Goal: Transaction & Acquisition: Purchase product/service

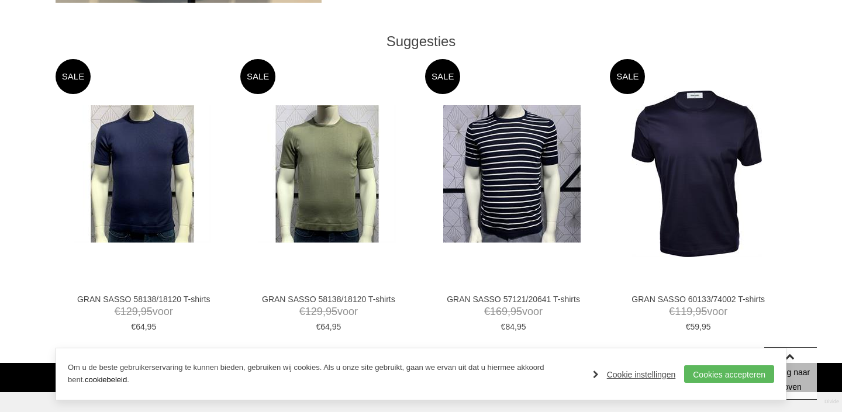
scroll to position [549, 0]
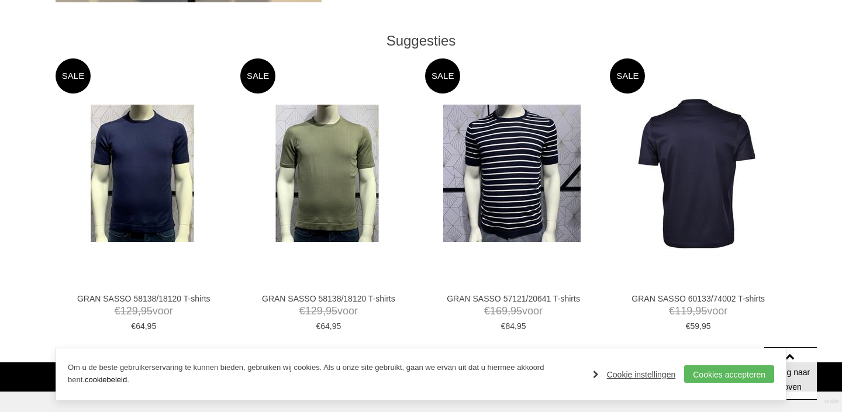
click at [698, 188] on img at bounding box center [697, 173] width 125 height 167
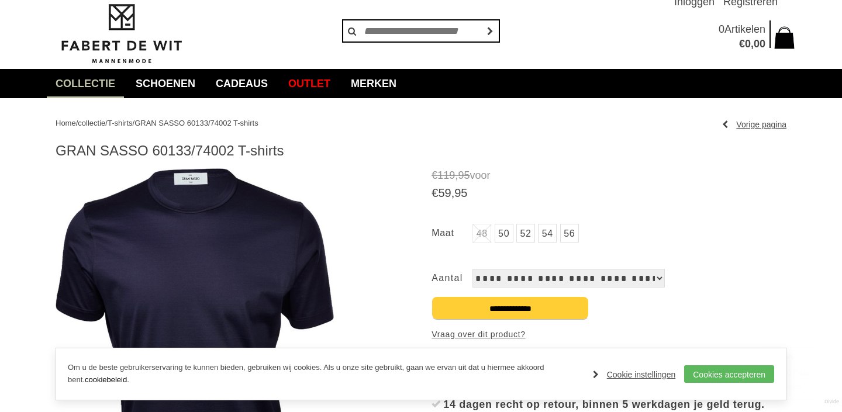
scroll to position [88, 0]
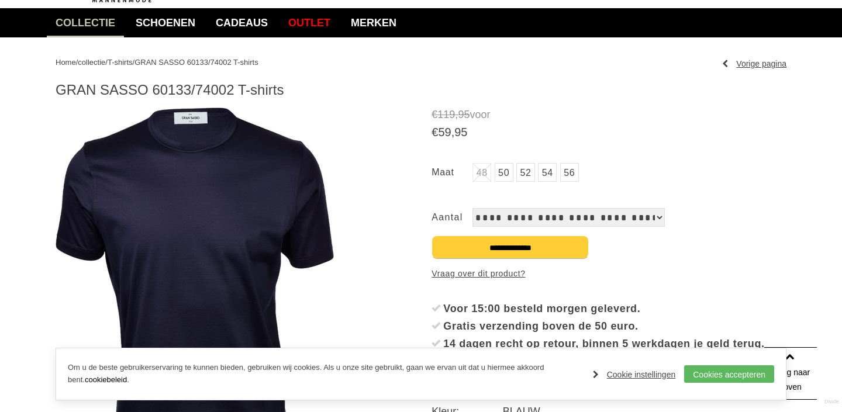
click at [528, 176] on link "52" at bounding box center [526, 172] width 19 height 19
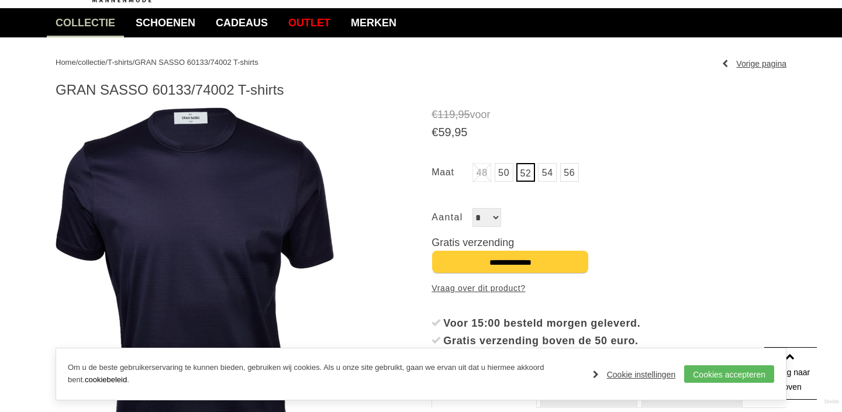
click at [172, 158] on img at bounding box center [195, 285] width 278 height 355
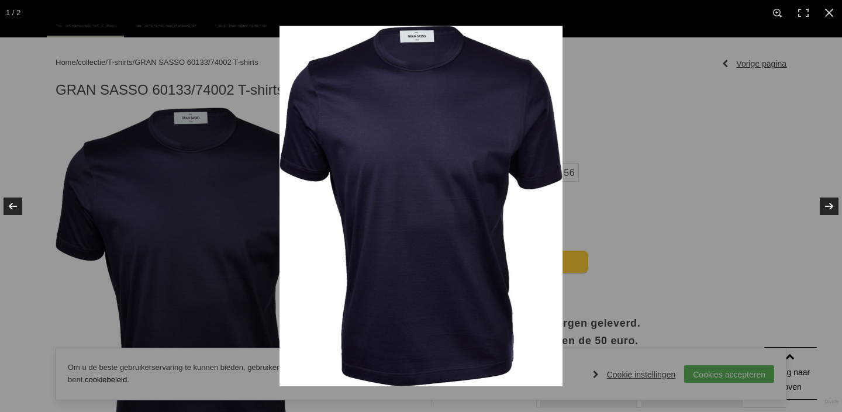
click at [438, 72] on img at bounding box center [421, 206] width 283 height 361
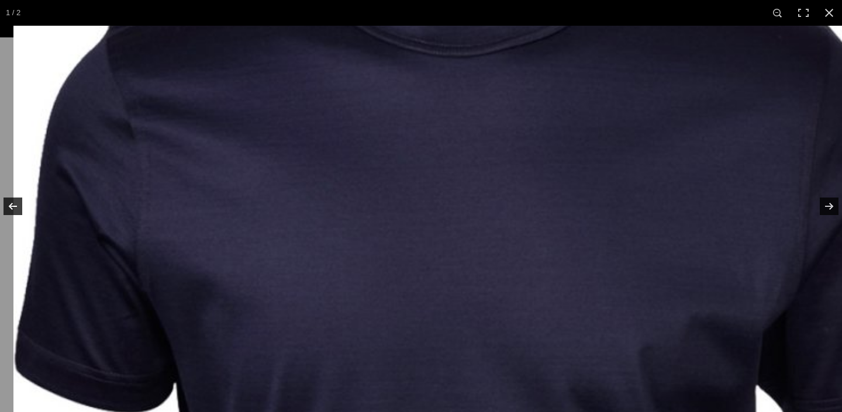
drag, startPoint x: 438, startPoint y: 72, endPoint x: 567, endPoint y: 25, distance: 138.0
click at [568, 25] on div "1 / 2" at bounding box center [421, 206] width 842 height 412
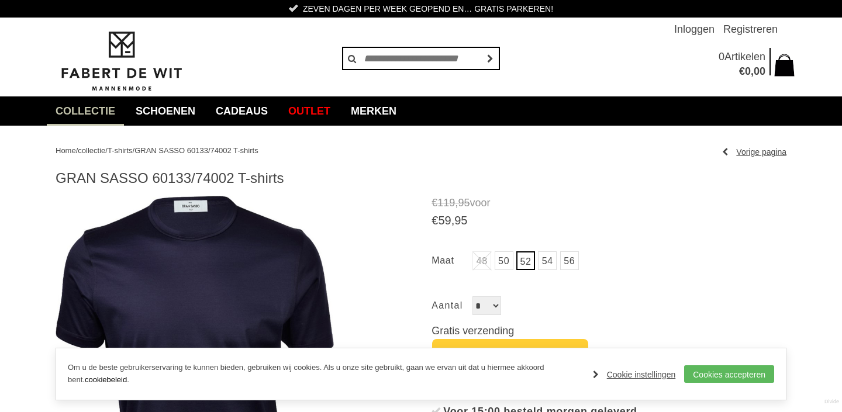
scroll to position [0, 0]
click at [325, 113] on link "Outlet" at bounding box center [310, 111] width 60 height 29
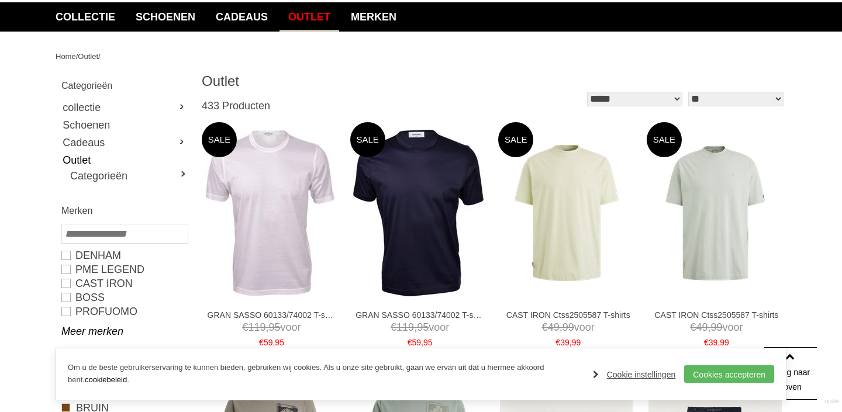
scroll to position [107, 0]
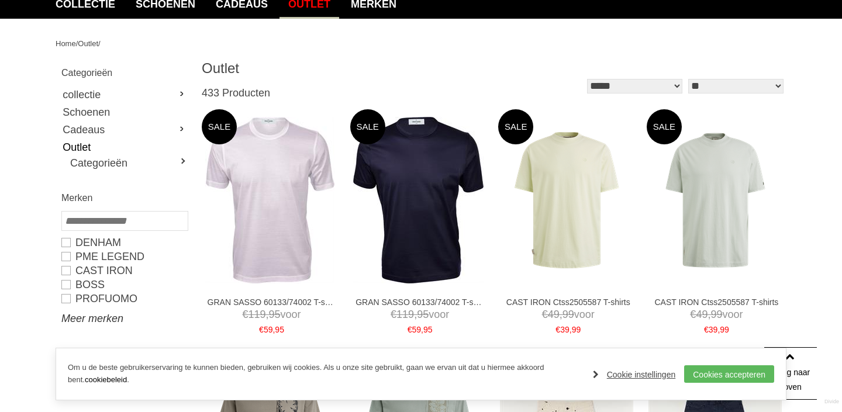
click at [86, 324] on link "Meer merken" at bounding box center [124, 319] width 126 height 14
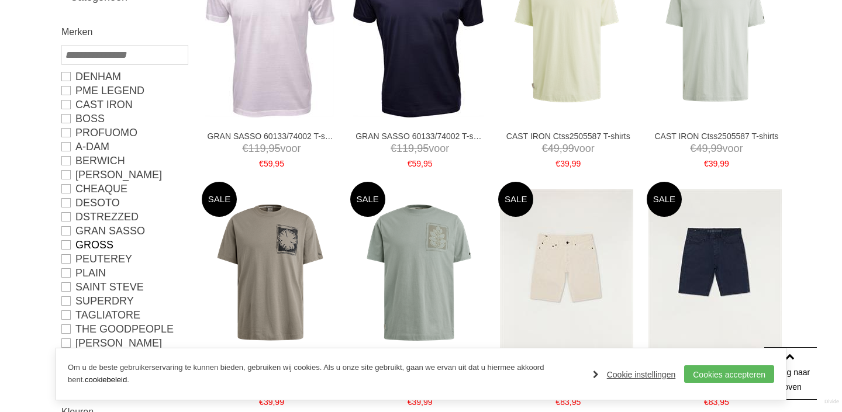
scroll to position [275, 0]
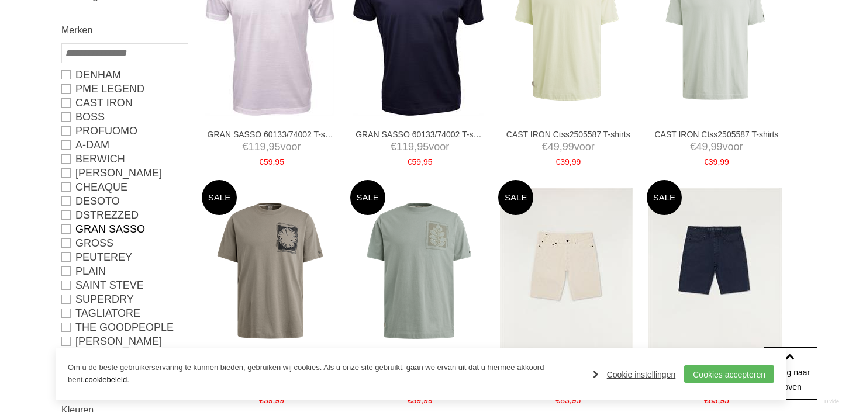
click at [67, 228] on link "GRAN SASSO" at bounding box center [124, 229] width 126 height 14
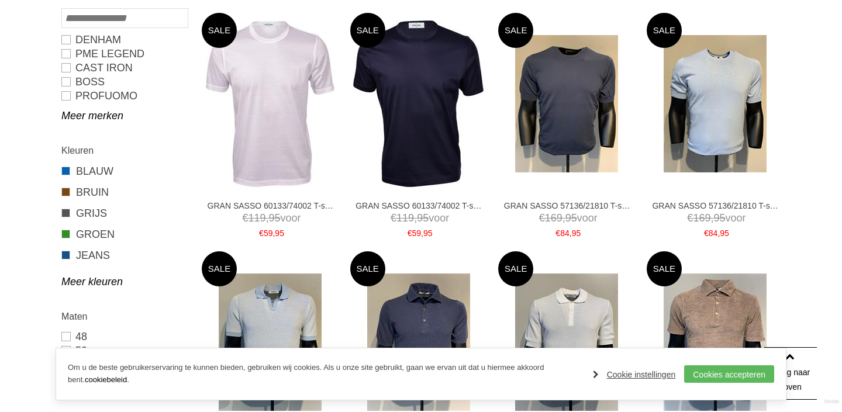
type input "**"
type input "***"
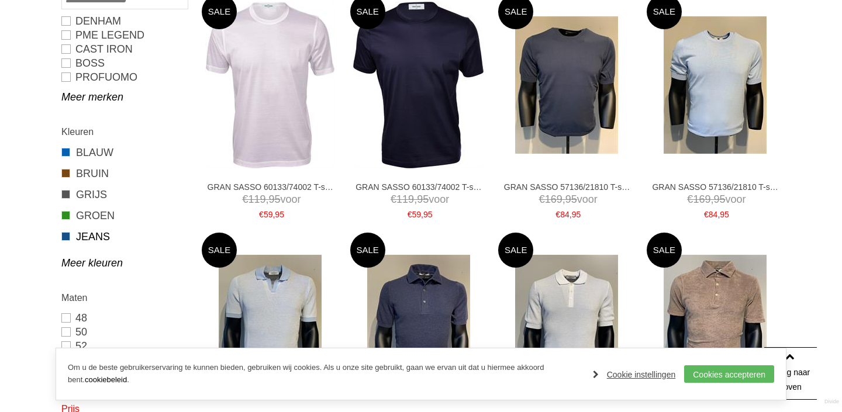
scroll to position [241, 0]
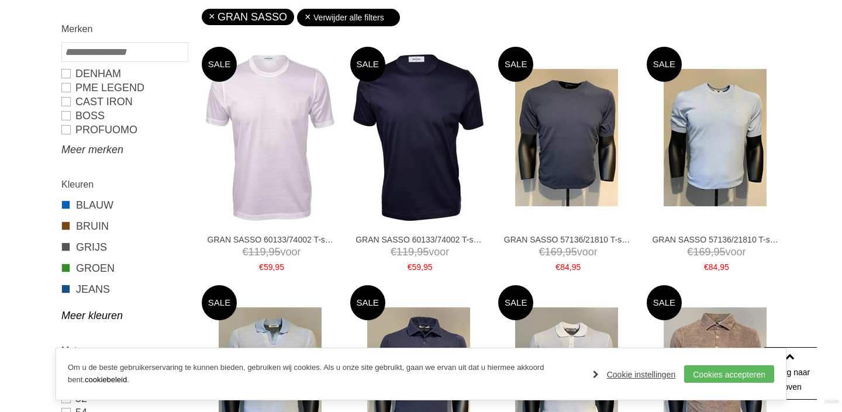
click at [96, 150] on link "Meer merken" at bounding box center [124, 150] width 126 height 14
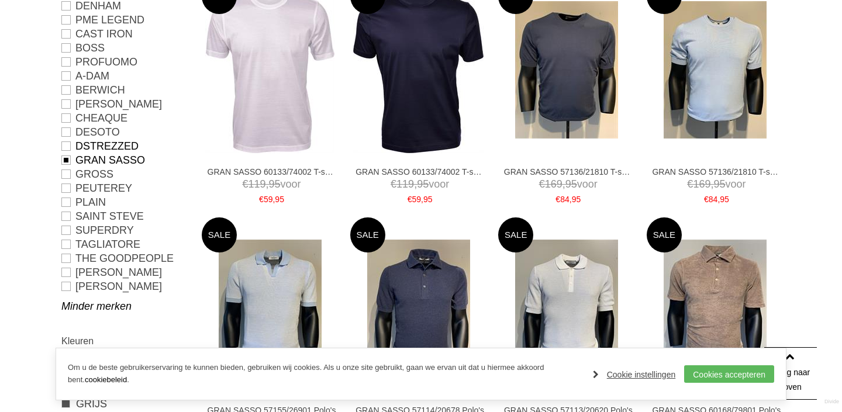
scroll to position [311, 0]
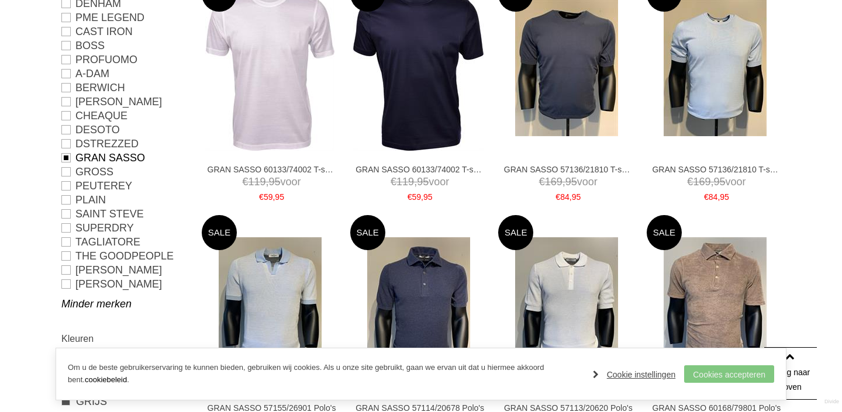
click at [742, 373] on link "Cookies accepteren" at bounding box center [729, 375] width 90 height 18
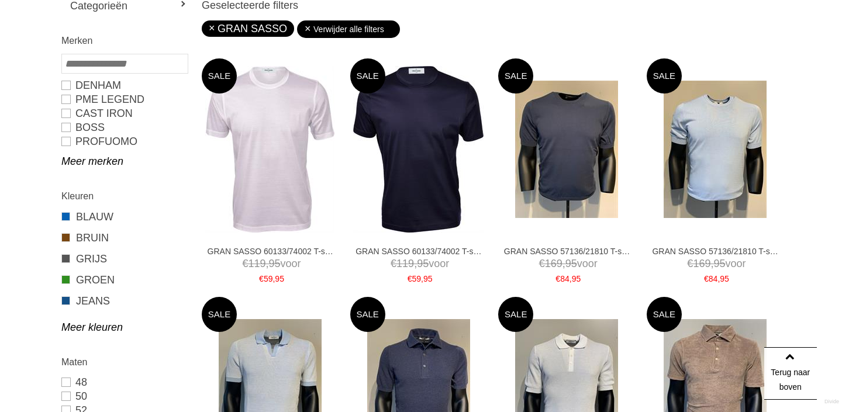
scroll to position [232, 0]
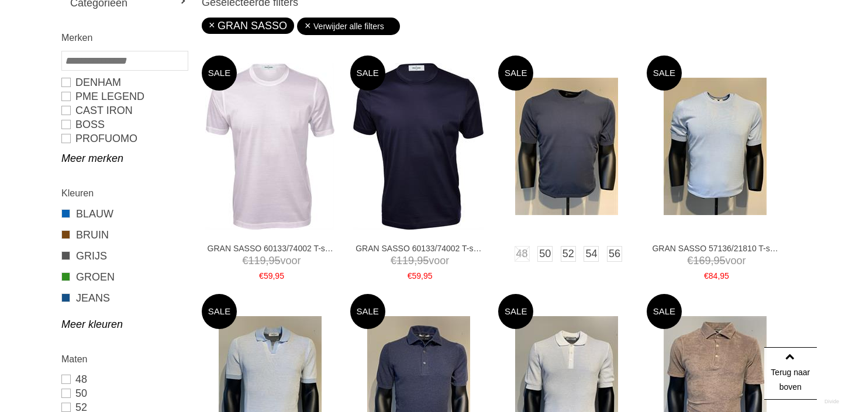
click at [581, 162] on img at bounding box center [566, 146] width 103 height 137
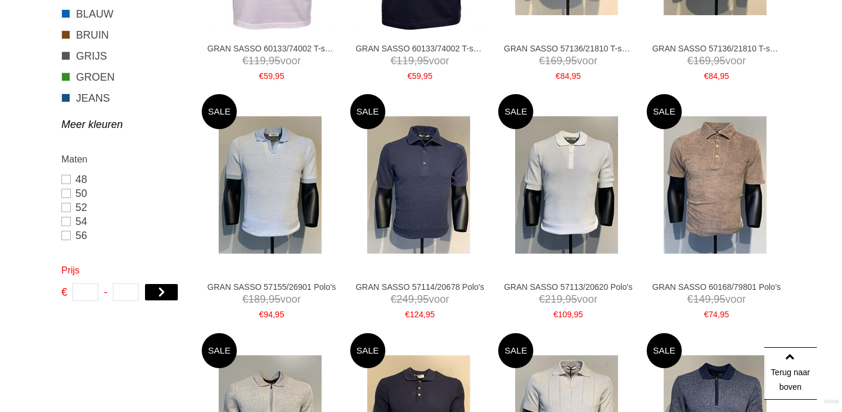
scroll to position [433, 0]
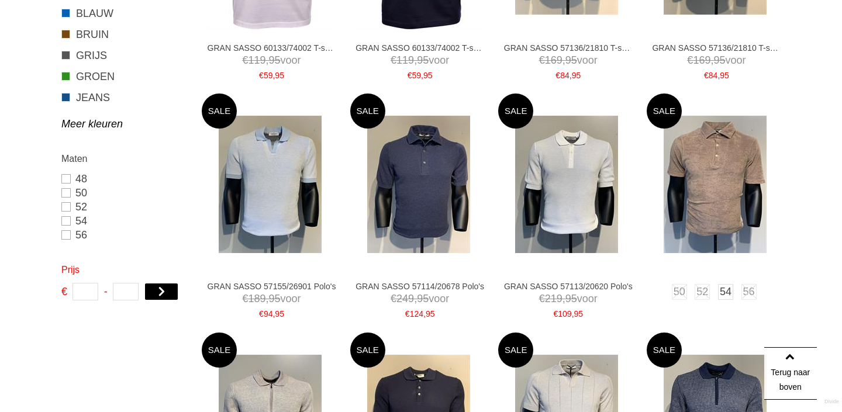
click at [709, 175] on img at bounding box center [715, 184] width 103 height 137
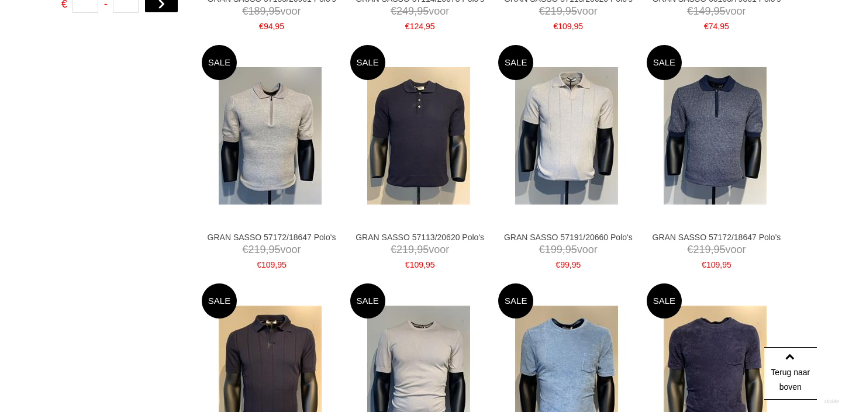
scroll to position [721, 0]
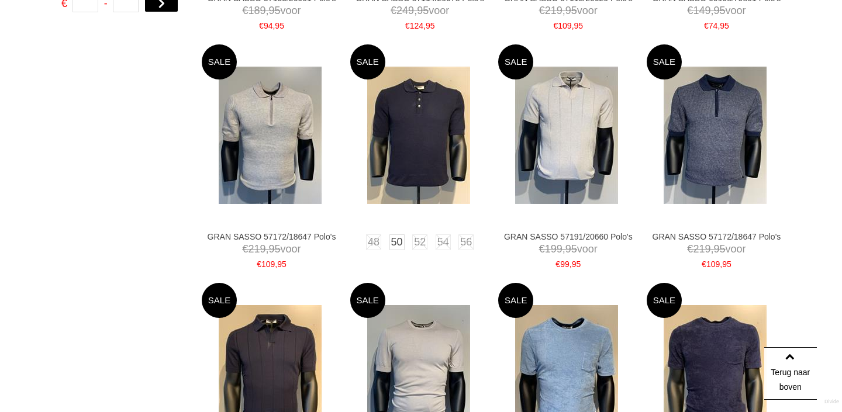
click at [416, 168] on img at bounding box center [418, 135] width 103 height 137
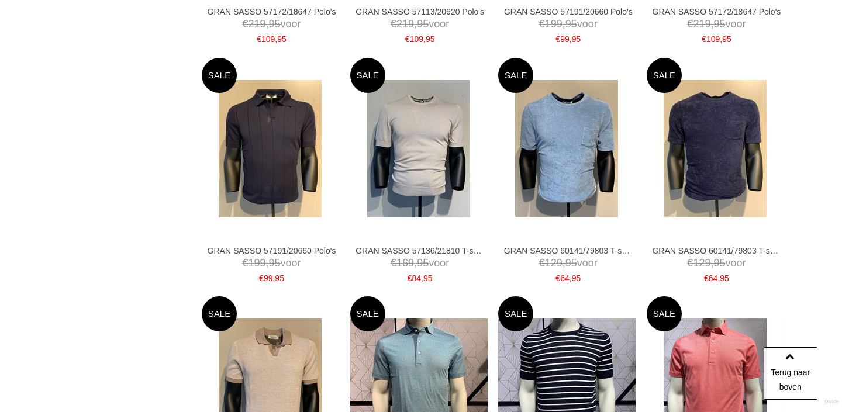
scroll to position [949, 0]
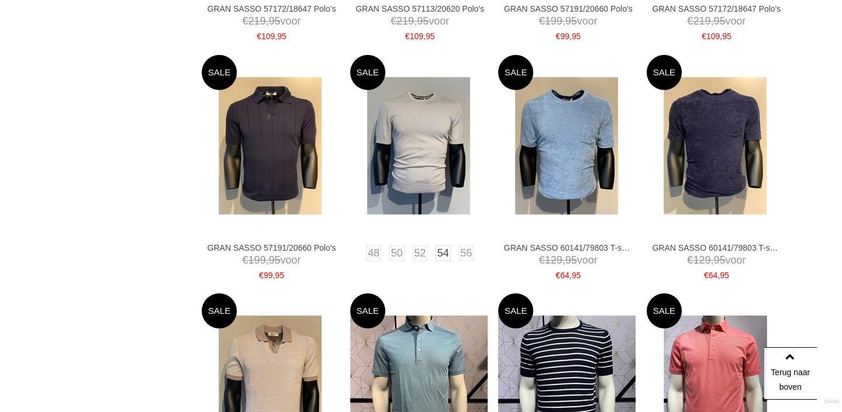
click at [426, 181] on img at bounding box center [418, 145] width 103 height 137
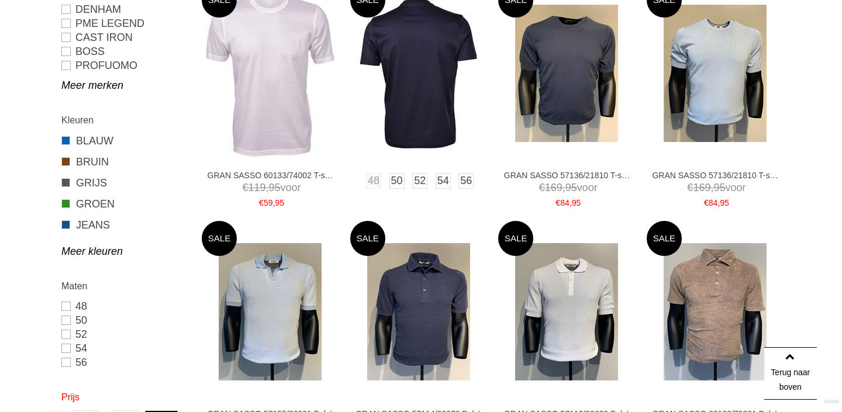
scroll to position [307, 0]
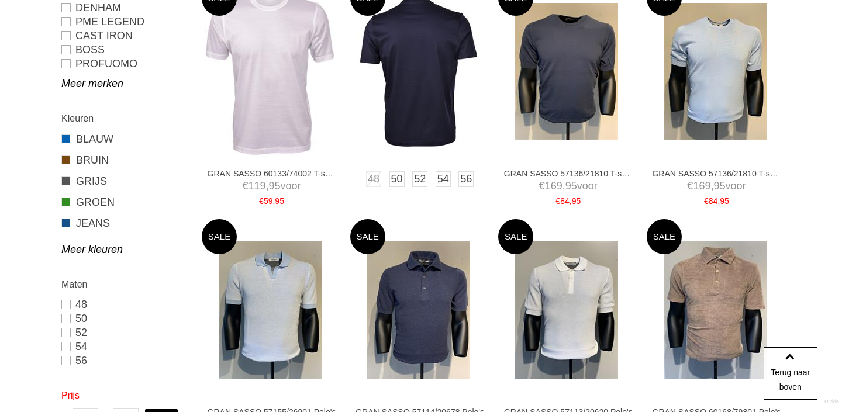
click at [433, 94] on img at bounding box center [418, 71] width 125 height 167
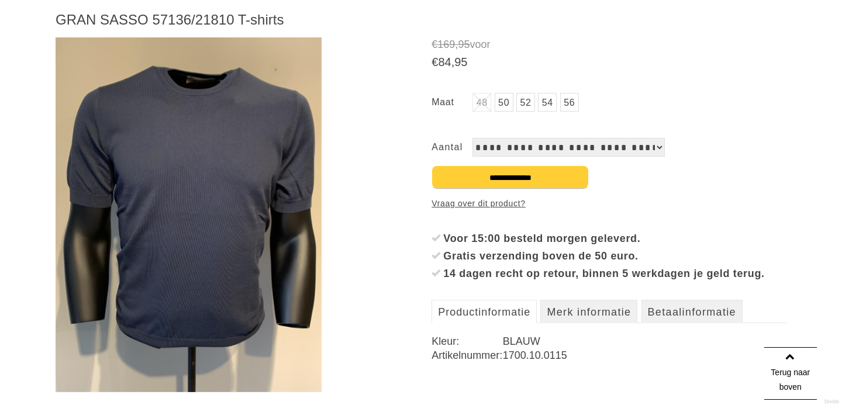
scroll to position [159, 0]
click at [216, 156] on img at bounding box center [189, 214] width 266 height 355
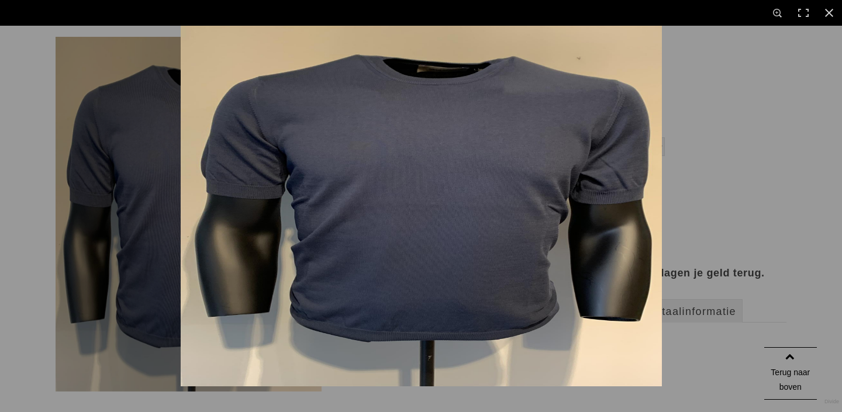
click at [370, 253] on img at bounding box center [421, 206] width 481 height 361
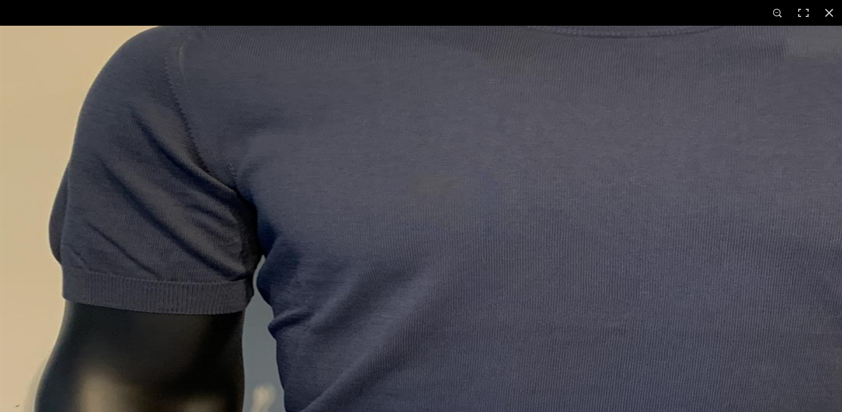
drag, startPoint x: 343, startPoint y: 154, endPoint x: 439, endPoint y: 356, distance: 224.0
click at [439, 356] on img at bounding box center [585, 331] width 1170 height 877
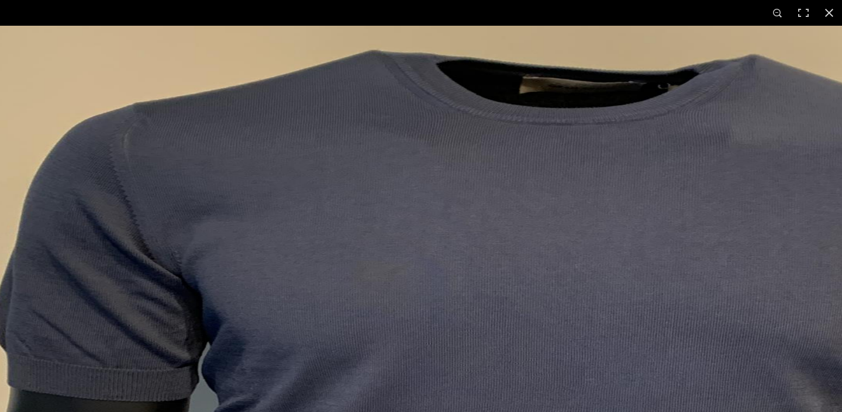
drag, startPoint x: 488, startPoint y: 222, endPoint x: 420, endPoint y: 328, distance: 125.3
click at [420, 328] on img at bounding box center [530, 418] width 1170 height 877
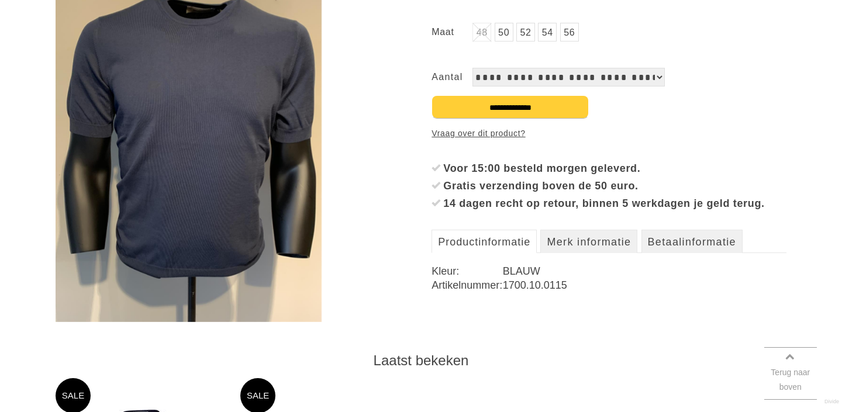
scroll to position [511, 0]
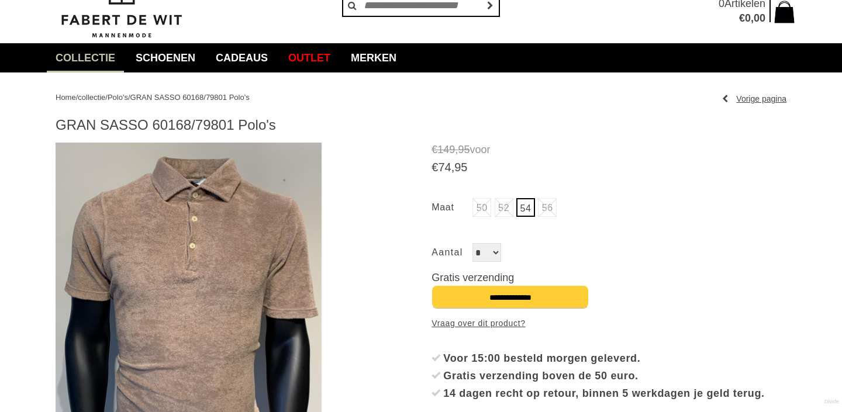
scroll to position [79, 0]
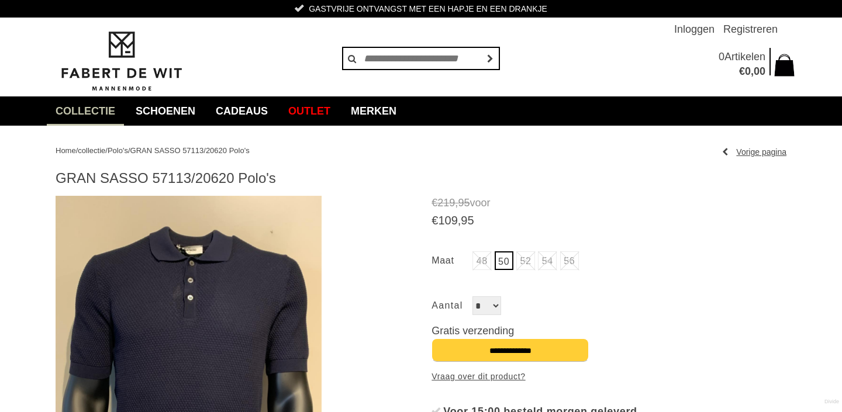
scroll to position [84, 0]
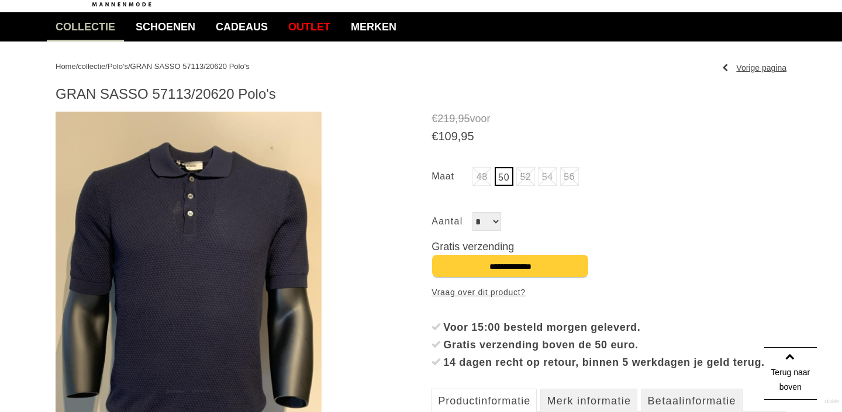
click at [229, 229] on img at bounding box center [189, 289] width 266 height 355
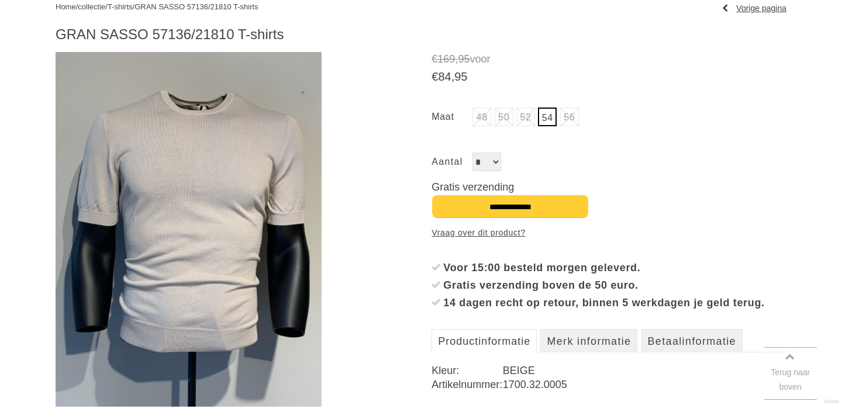
scroll to position [168, 0]
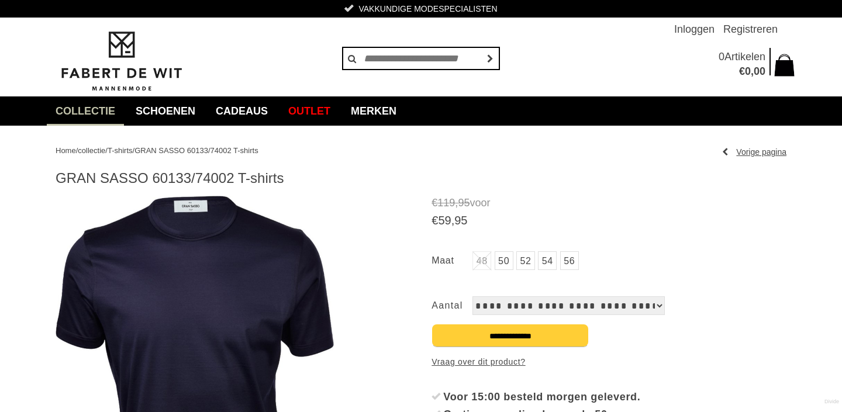
click at [267, 265] on img at bounding box center [195, 373] width 278 height 355
drag, startPoint x: 228, startPoint y: 180, endPoint x: 145, endPoint y: 181, distance: 83.1
click at [145, 181] on h1 "GRAN SASSO 60133/74002 T-shirts" at bounding box center [421, 179] width 731 height 18
copy h1 "60133/74002"
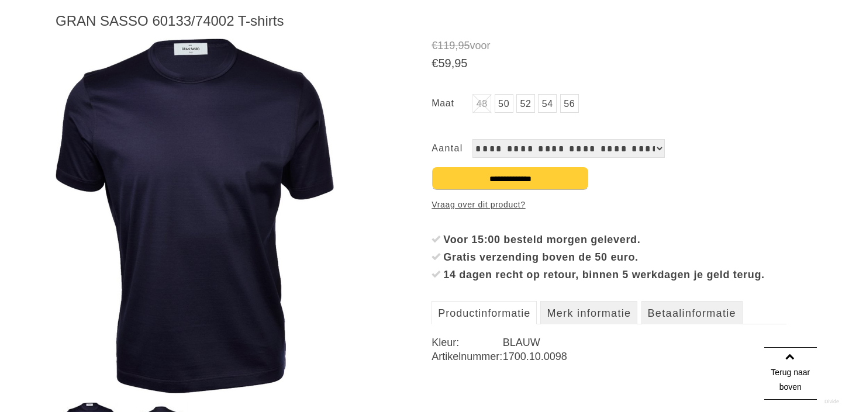
scroll to position [160, 0]
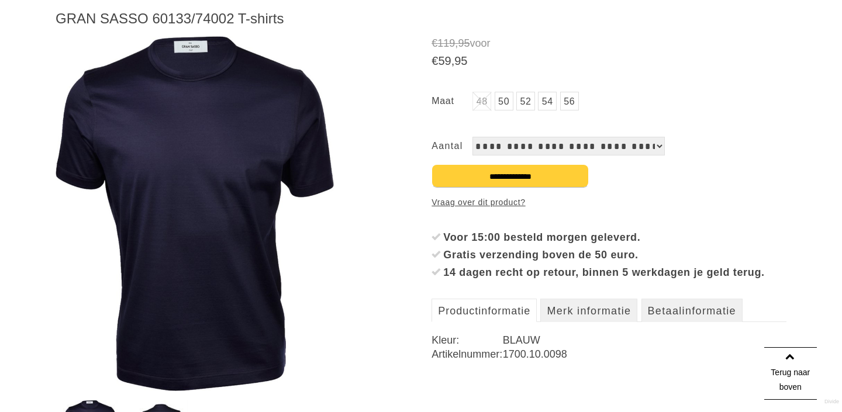
click at [506, 103] on link "50" at bounding box center [504, 101] width 19 height 19
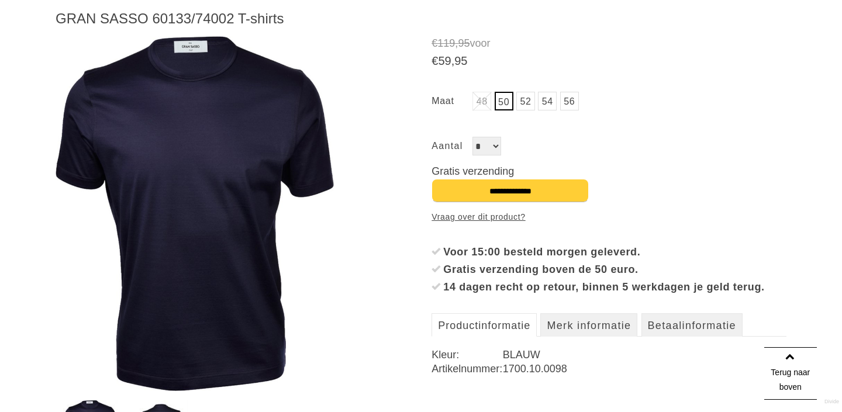
click at [523, 108] on link "52" at bounding box center [526, 101] width 19 height 19
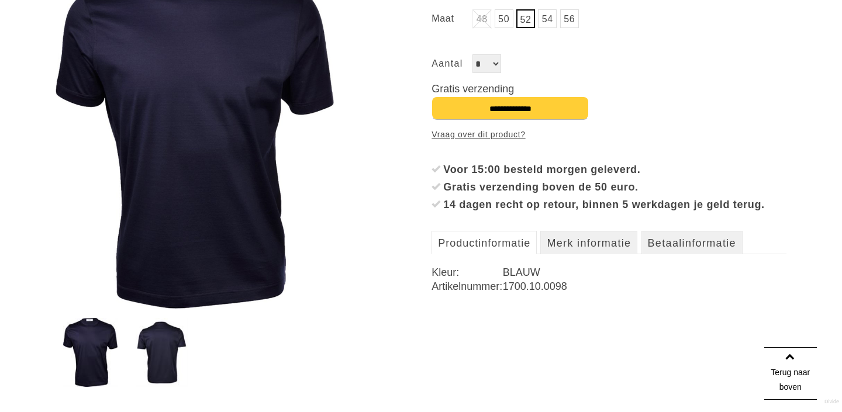
scroll to position [134, 0]
